Goal: Task Accomplishment & Management: Use online tool/utility

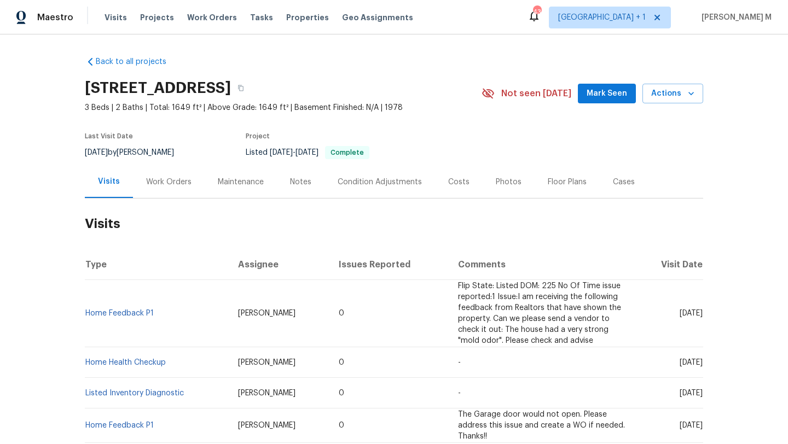
click at [159, 187] on div "Work Orders" at bounding box center [168, 182] width 45 height 11
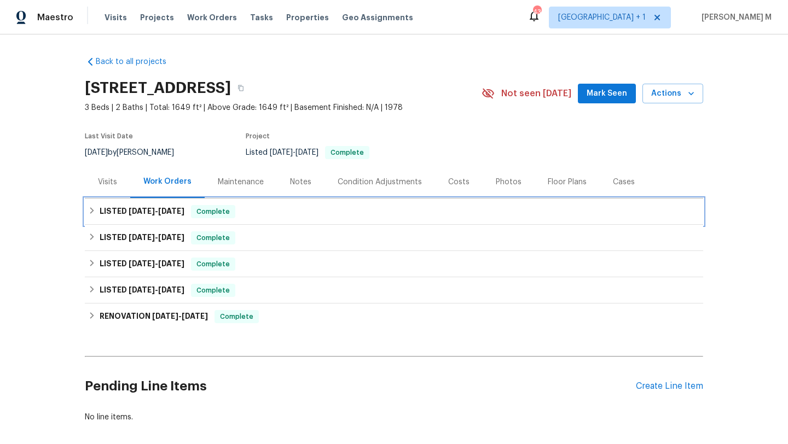
click at [240, 220] on div "LISTED [DATE] - [DATE] Complete" at bounding box center [394, 212] width 618 height 26
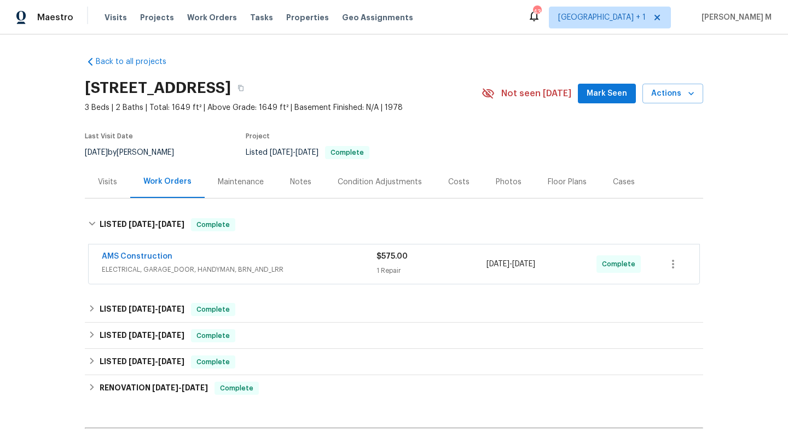
click at [252, 257] on div "AMS Construction" at bounding box center [239, 257] width 275 height 13
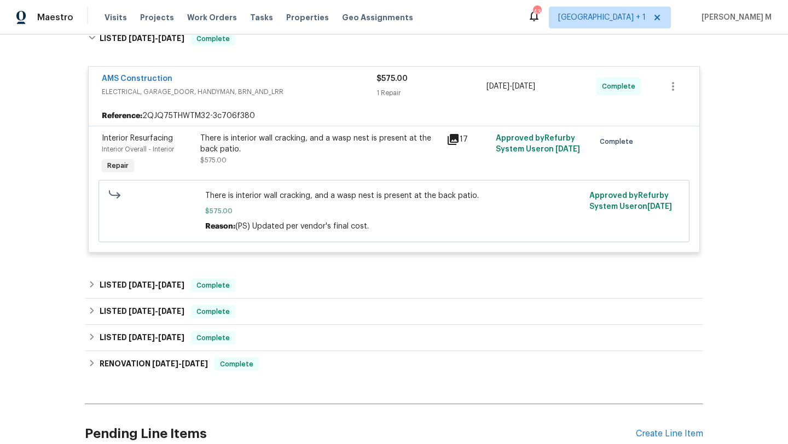
scroll to position [200, 0]
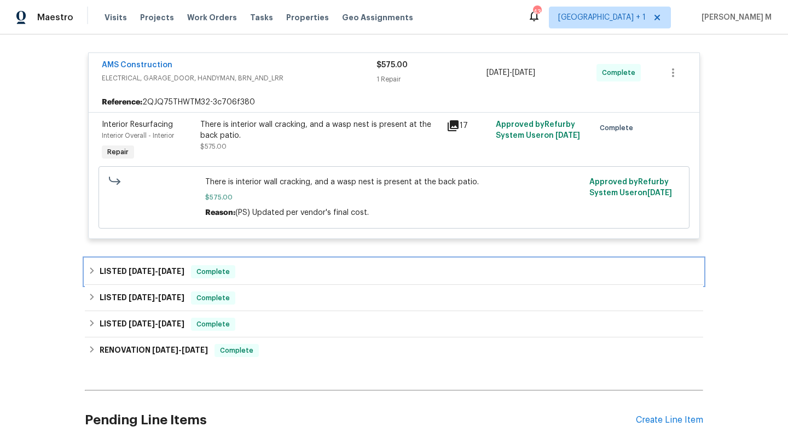
click at [380, 273] on div "LISTED [DATE] - [DATE] Complete" at bounding box center [394, 271] width 612 height 13
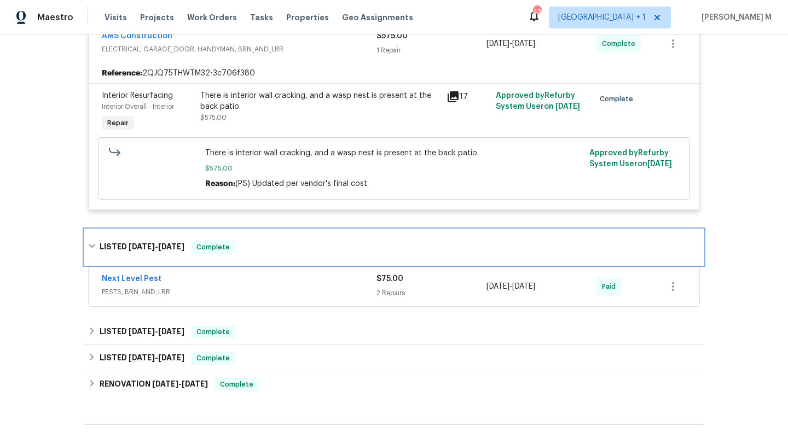
scroll to position [230, 0]
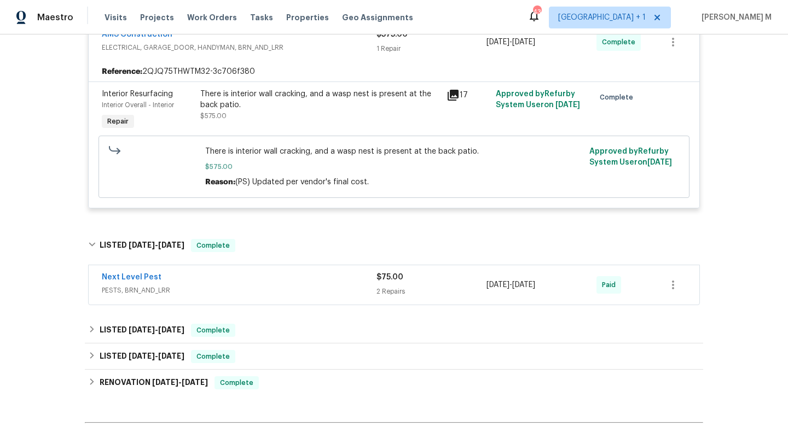
click at [366, 286] on span "PESTS, BRN_AND_LRR" at bounding box center [239, 290] width 275 height 11
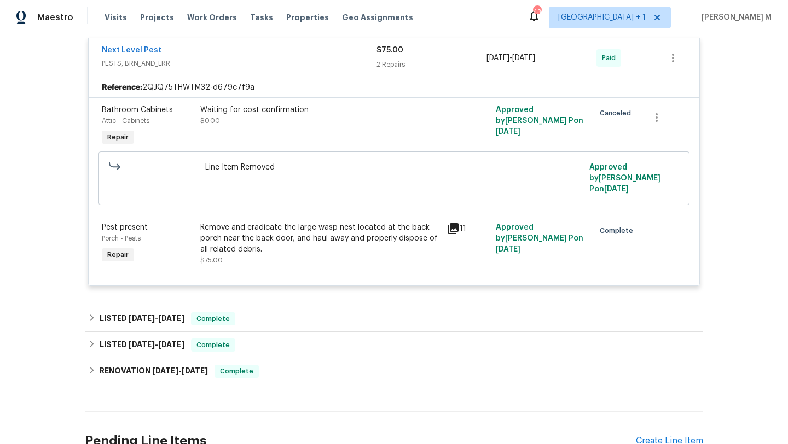
scroll to position [467, 0]
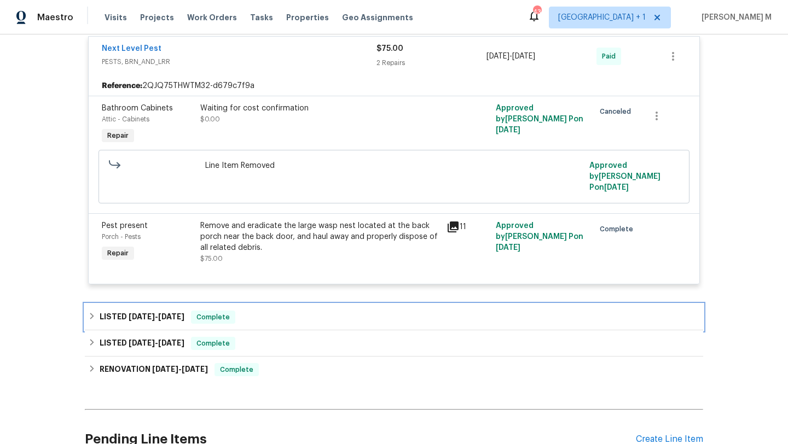
click at [355, 304] on div "LISTED [DATE] - [DATE] Complete" at bounding box center [394, 317] width 618 height 26
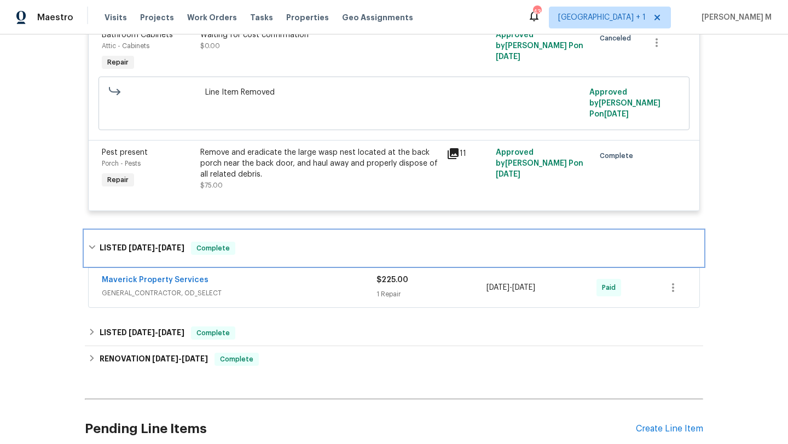
scroll to position [547, 0]
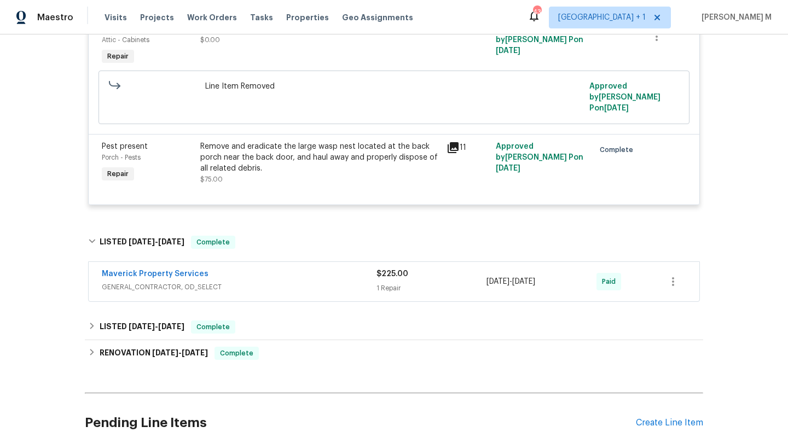
click at [361, 282] on span "GENERAL_CONTRACTOR, OD_SELECT" at bounding box center [239, 287] width 275 height 11
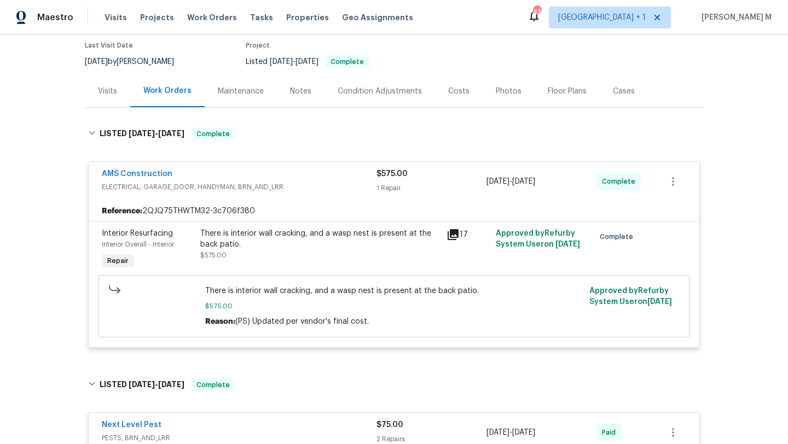
scroll to position [0, 0]
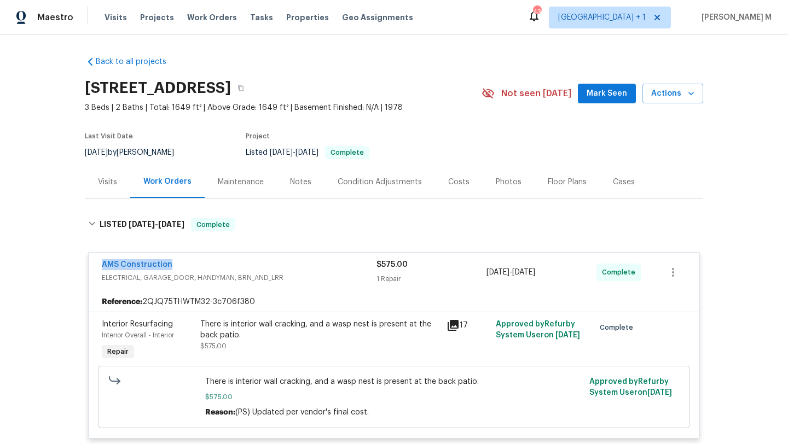
drag, startPoint x: 97, startPoint y: 267, endPoint x: 271, endPoint y: 267, distance: 174.0
click at [271, 267] on div "AMS Construction ELECTRICAL, GARAGE_DOOR, HANDYMAN, BRN_AND_LRR $575.00 1 Repai…" at bounding box center [394, 272] width 611 height 39
copy link "AMS Construction"
copy span "[DATE] - [DATE]"
drag, startPoint x: 484, startPoint y: 274, endPoint x: 576, endPoint y: 275, distance: 91.9
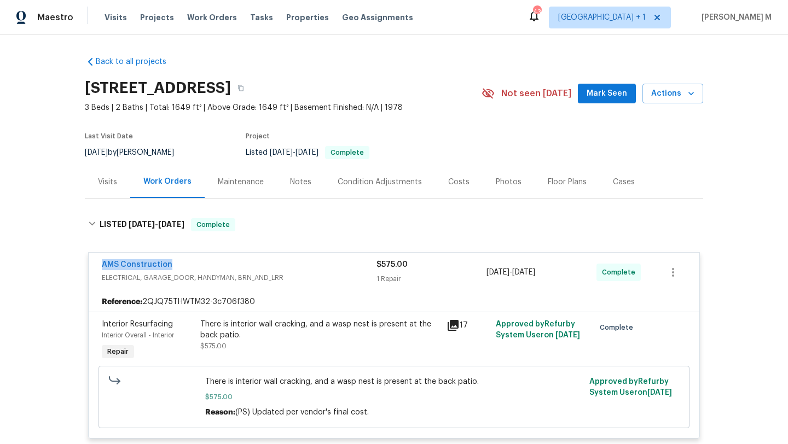
click at [576, 275] on div "[DATE] - [DATE]" at bounding box center [542, 272] width 110 height 26
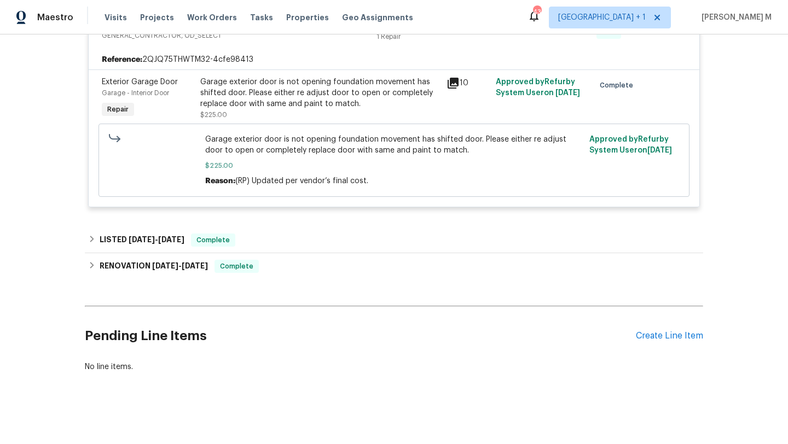
scroll to position [646, 0]
click at [639, 330] on div "Create Line Item" at bounding box center [669, 335] width 67 height 10
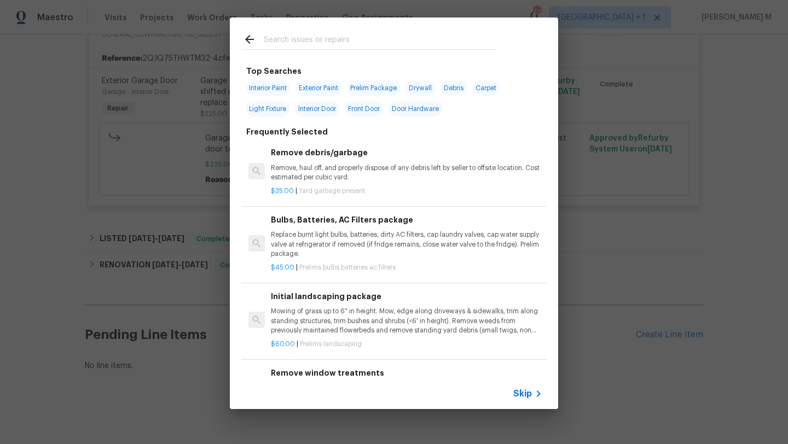
click at [516, 390] on span "Skip" at bounding box center [522, 394] width 19 height 11
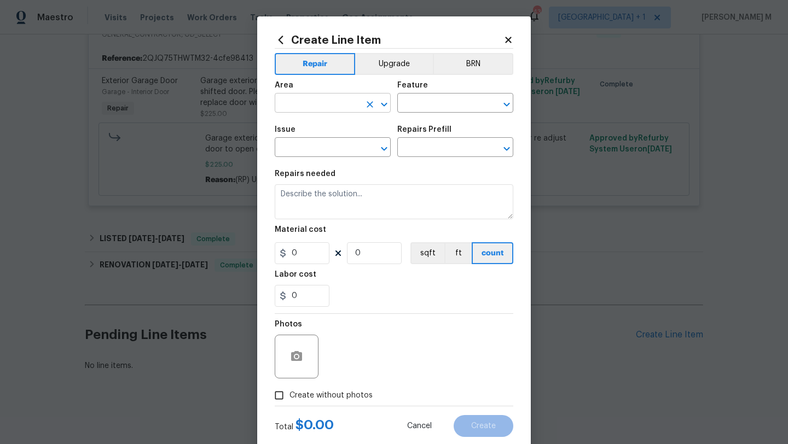
click at [369, 101] on icon "Clear" at bounding box center [369, 104] width 11 height 11
click at [381, 110] on icon "Open" at bounding box center [384, 104] width 13 height 13
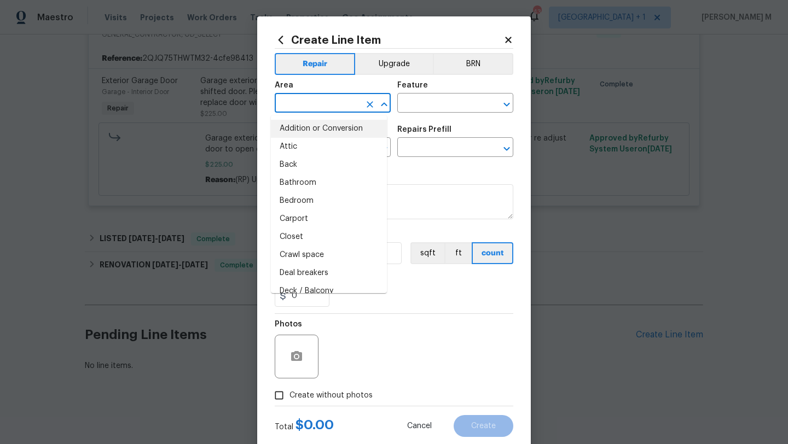
type input "s"
type input "c"
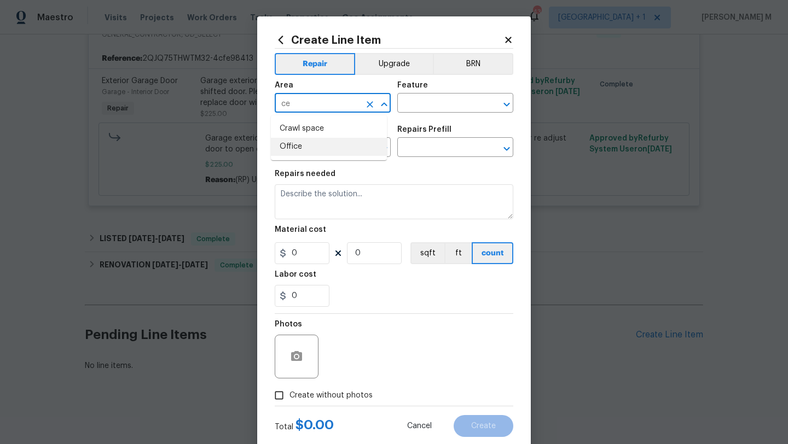
type input "c"
type input "s"
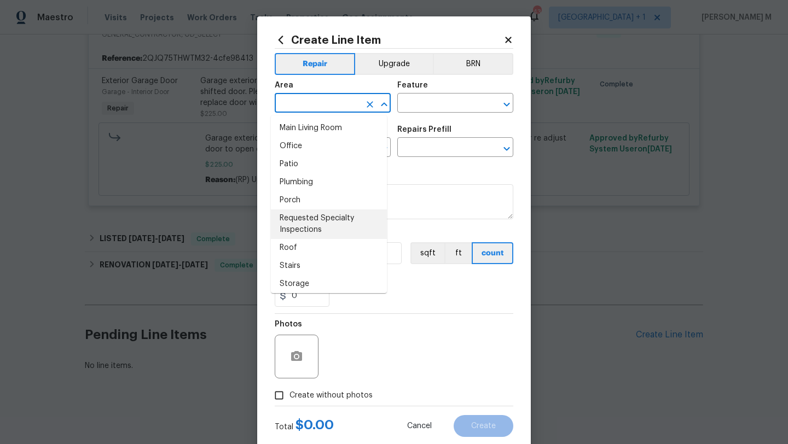
scroll to position [682, 0]
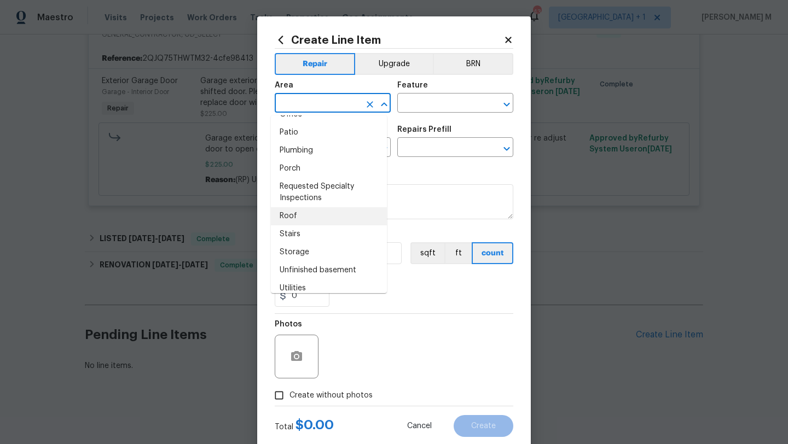
click at [309, 216] on li "Roof" at bounding box center [329, 216] width 116 height 18
type input "Roof"
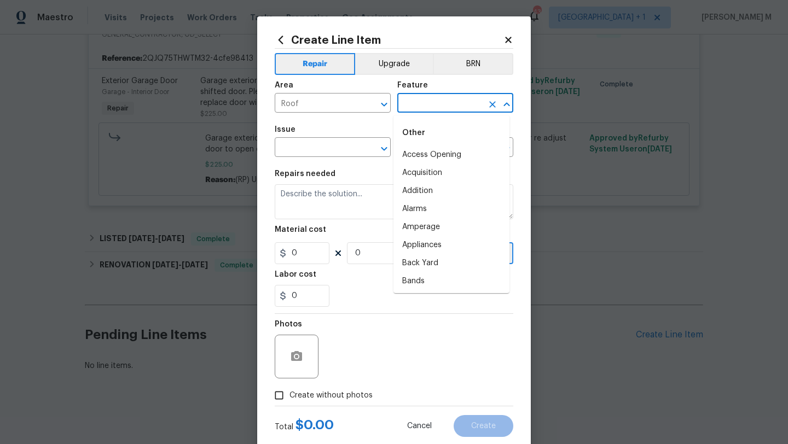
click at [433, 112] on input "text" at bounding box center [439, 104] width 85 height 17
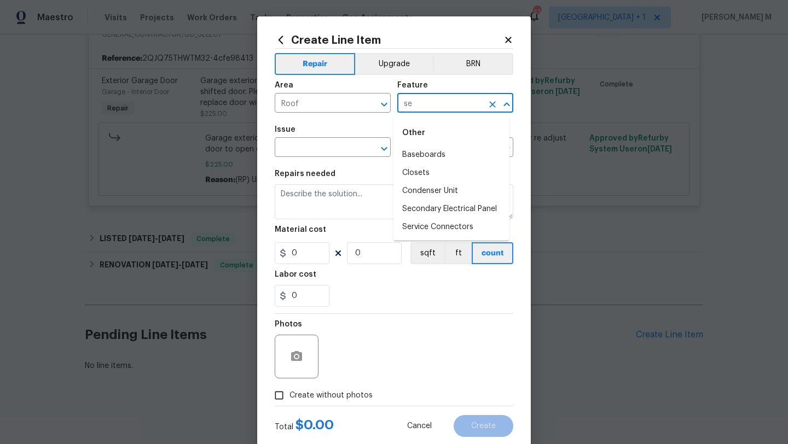
type input "s"
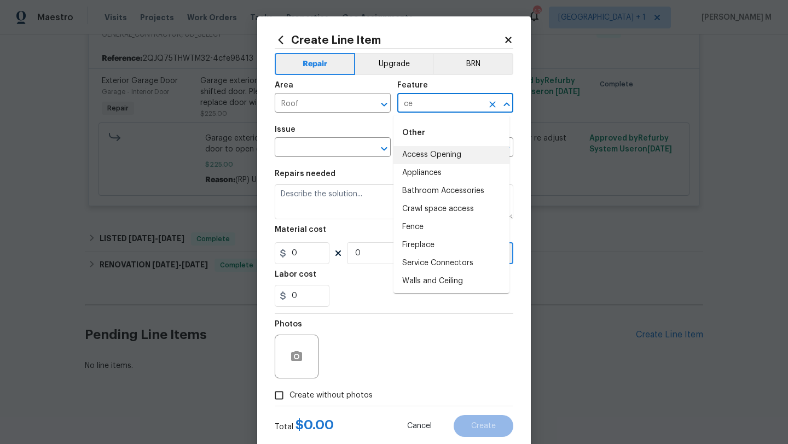
type input "c"
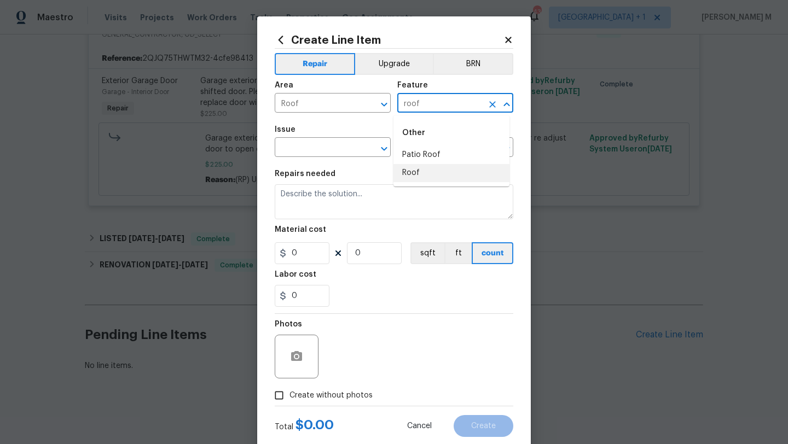
click at [429, 179] on li "Roof" at bounding box center [452, 173] width 116 height 18
type input "Roof"
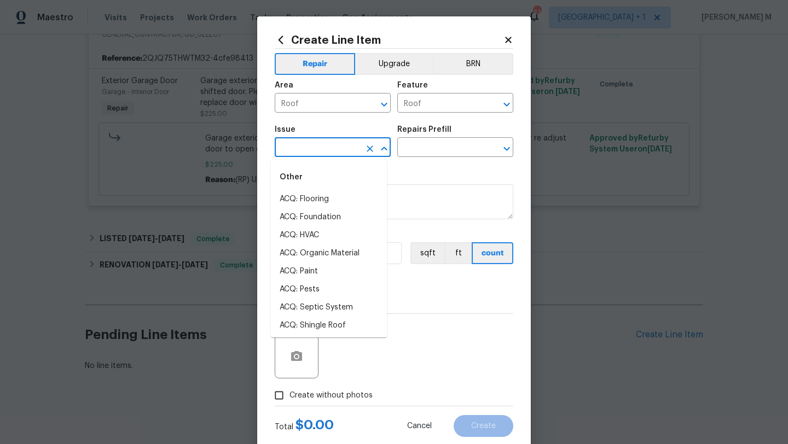
click at [318, 152] on input "text" at bounding box center [317, 148] width 85 height 17
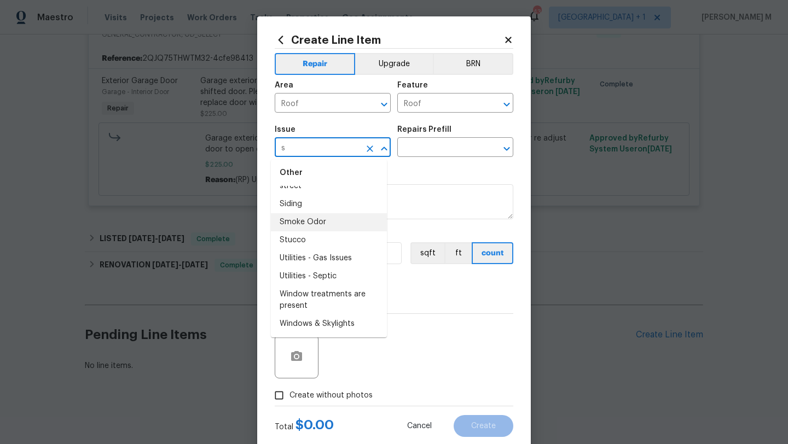
scroll to position [0, 0]
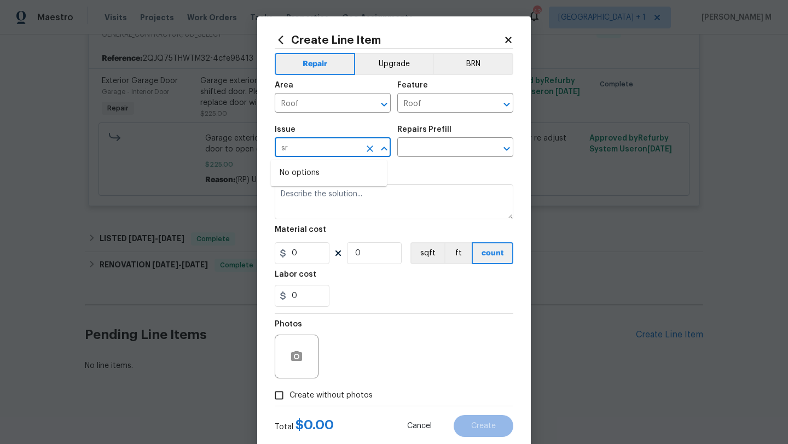
type input "s"
click at [313, 213] on li "Roof Repair" at bounding box center [329, 218] width 116 height 18
type input "Roof Repair"
click at [425, 147] on input "text" at bounding box center [439, 148] width 85 height 17
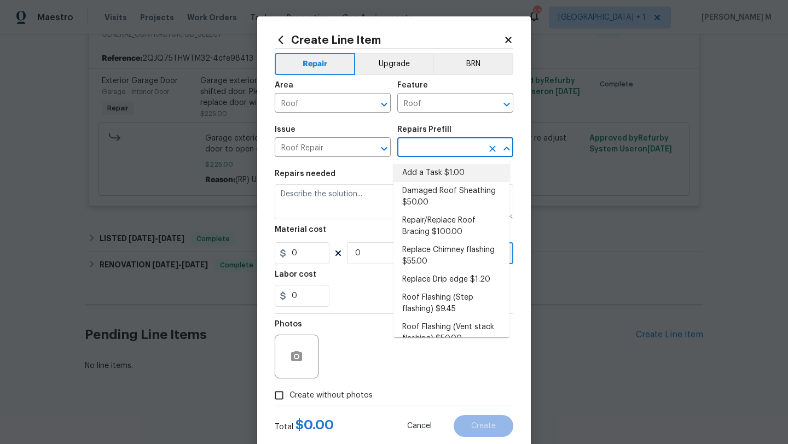
click at [427, 167] on li "Add a Task $1.00" at bounding box center [452, 173] width 116 height 18
type input "[PERSON_NAME] and Trim"
type input "Add a Task $1.00"
type textarea "HPM to detail"
type input "1"
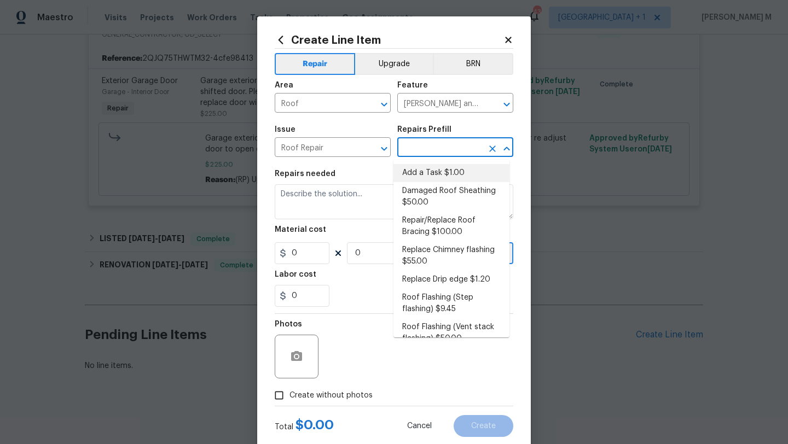
type input "1"
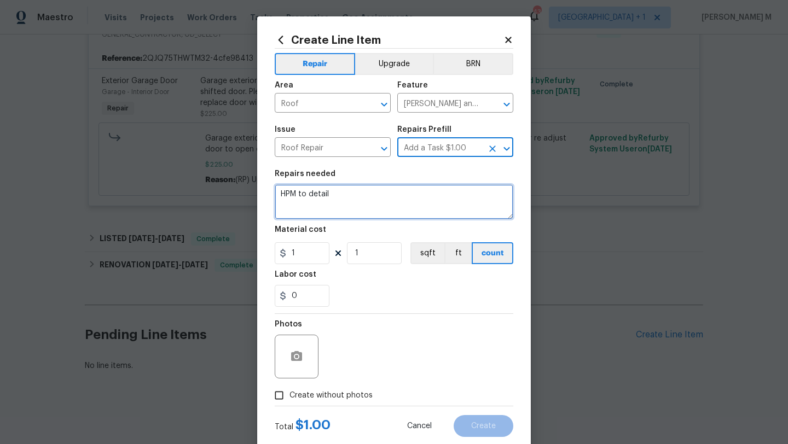
click at [379, 198] on textarea "HPM to detail" at bounding box center [394, 201] width 239 height 35
